Goal: Use online tool/utility: Use online tool/utility

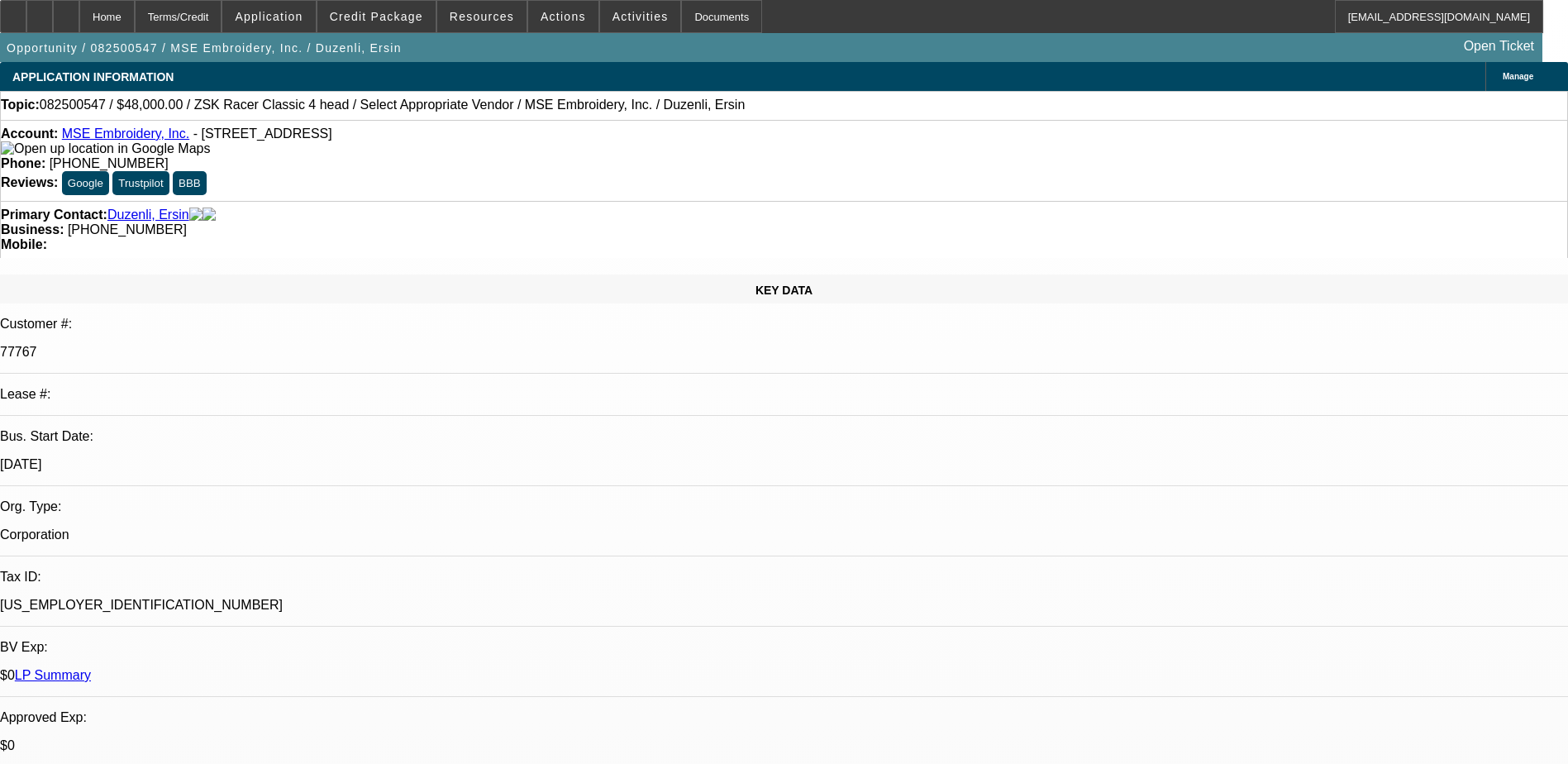
select select "0"
select select "2"
select select "0.1"
select select "4"
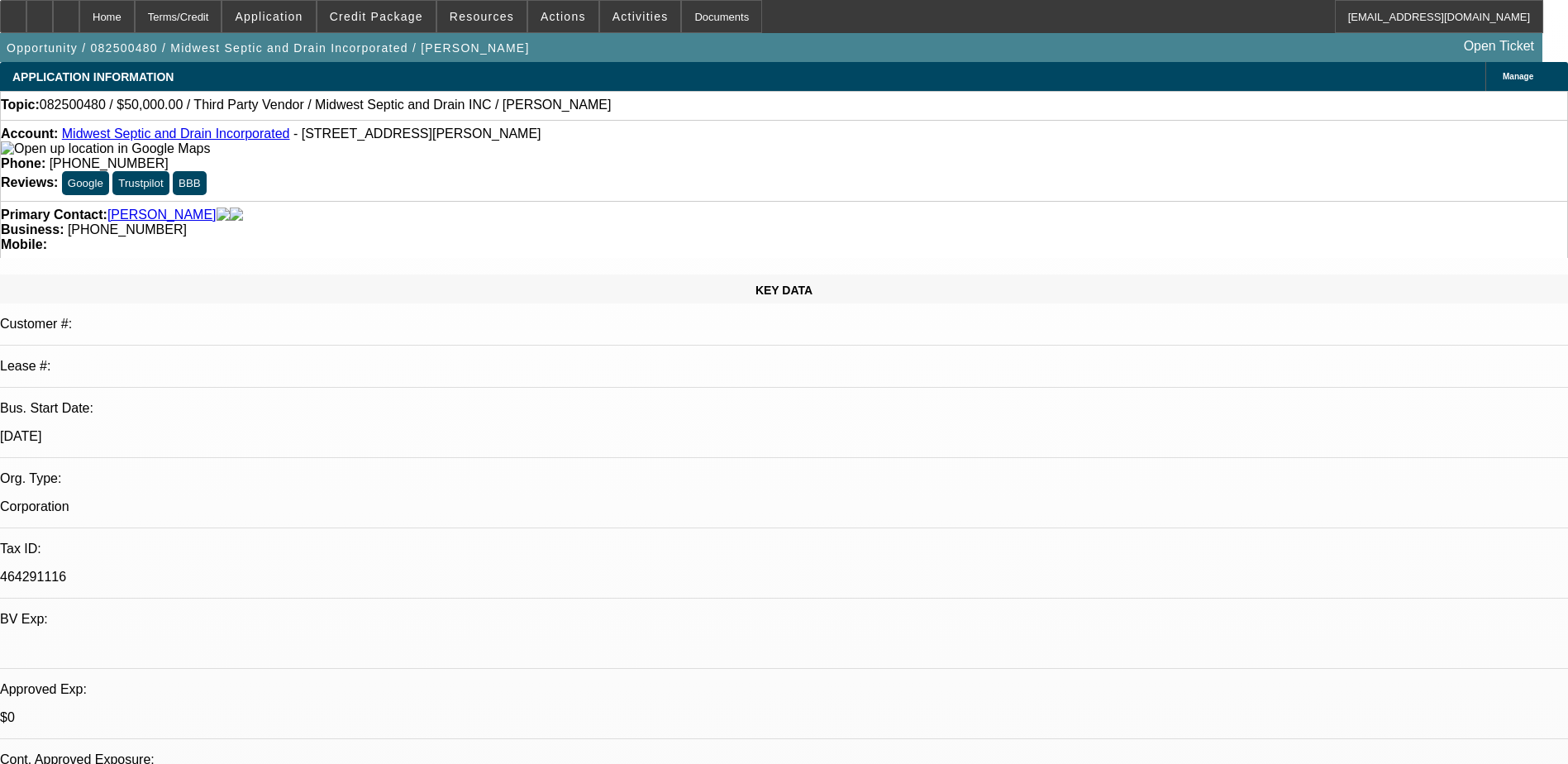
select select "0"
select select "2"
select select "0.1"
select select "4"
